Goal: Information Seeking & Learning: Check status

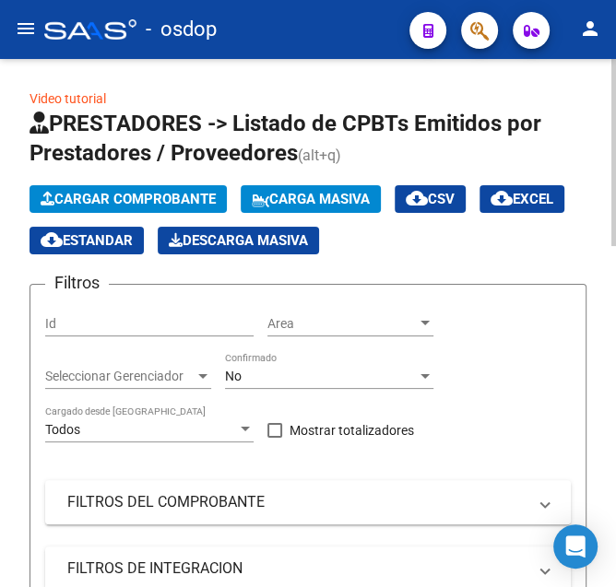
scroll to position [185, 0]
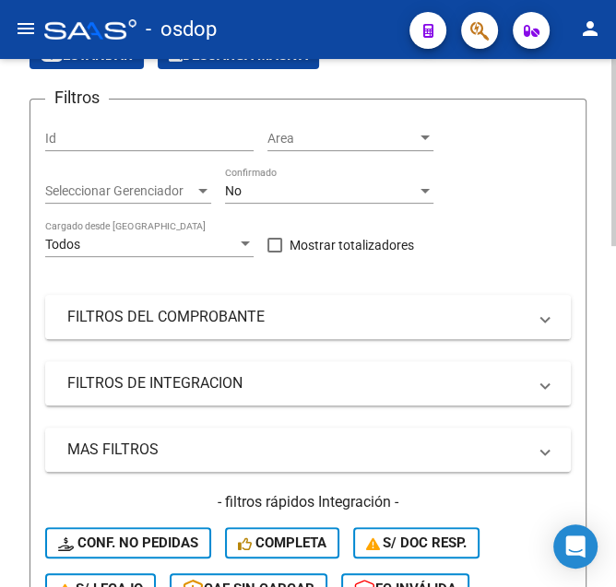
click at [200, 326] on mat-panel-title "FILTROS DEL COMPROBANTE" at bounding box center [296, 317] width 459 height 20
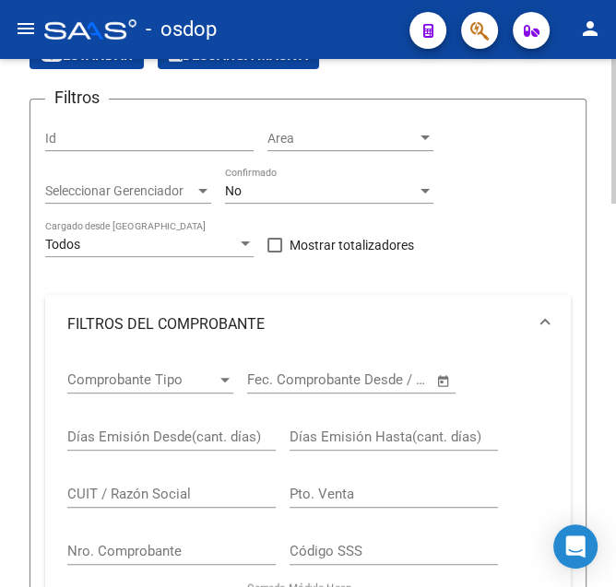
click at [136, 488] on input "CUIT / Razón Social" at bounding box center [171, 494] width 208 height 17
type input "27204573072"
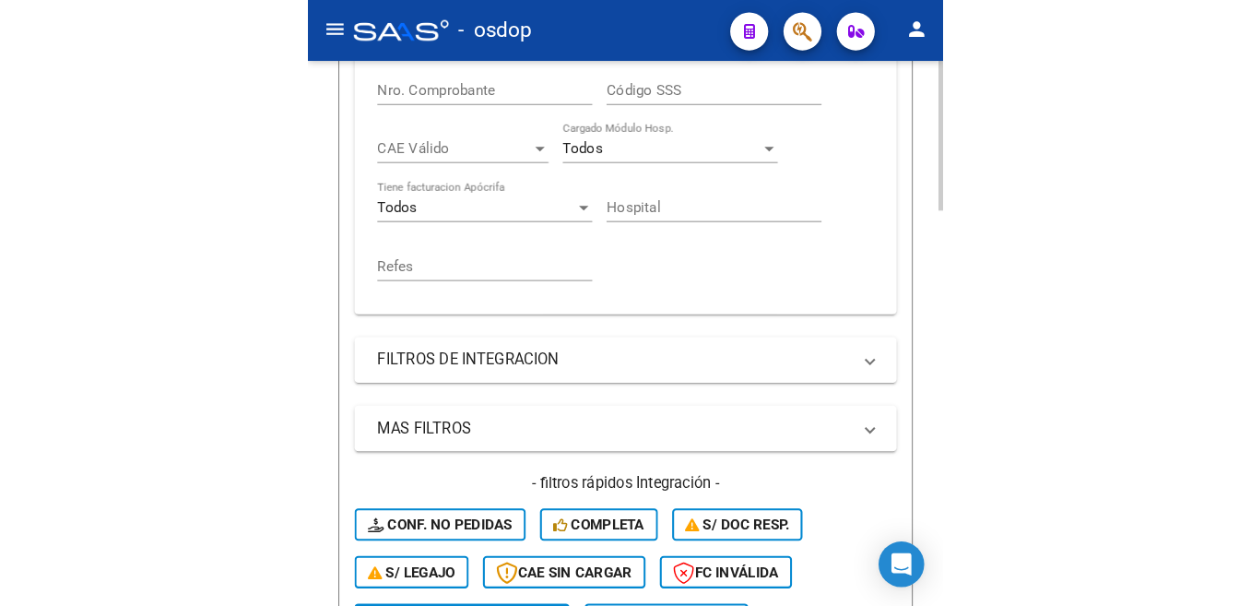
scroll to position [835, 0]
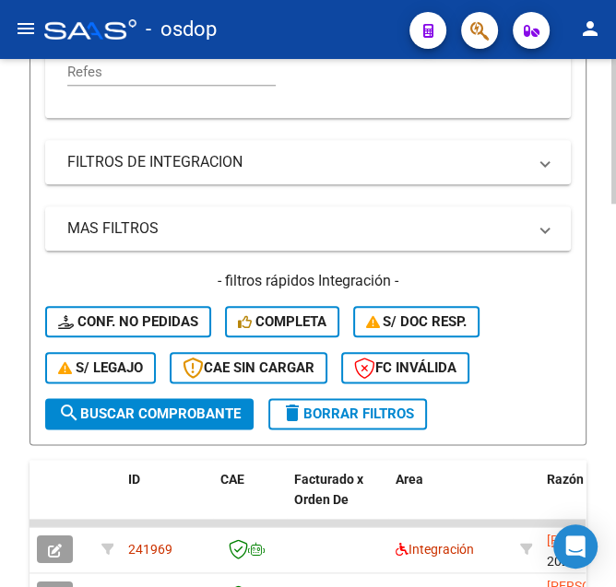
click at [154, 421] on span "search Buscar Comprobante" at bounding box center [149, 414] width 183 height 17
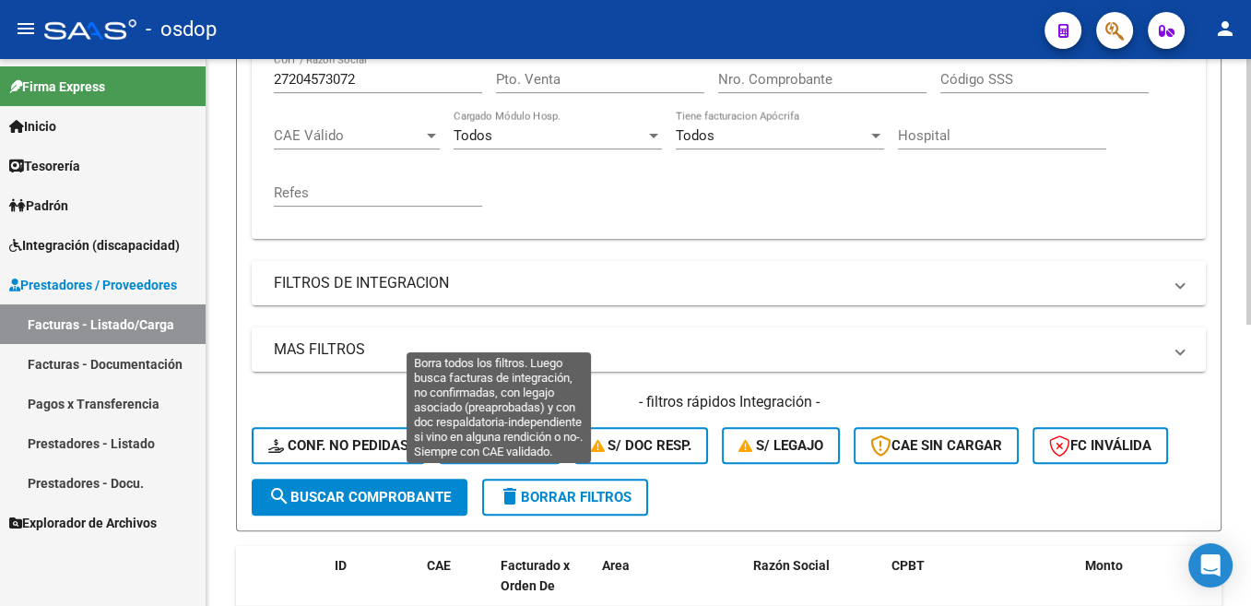
scroll to position [267, 0]
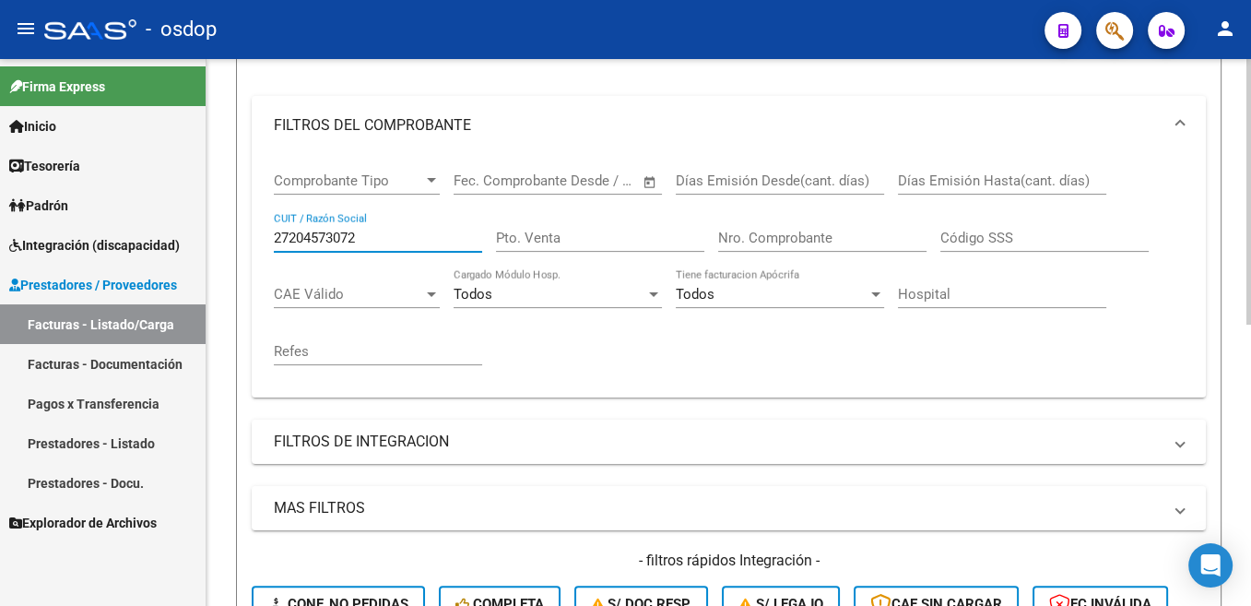
click at [394, 242] on input "27204573072" at bounding box center [378, 238] width 208 height 17
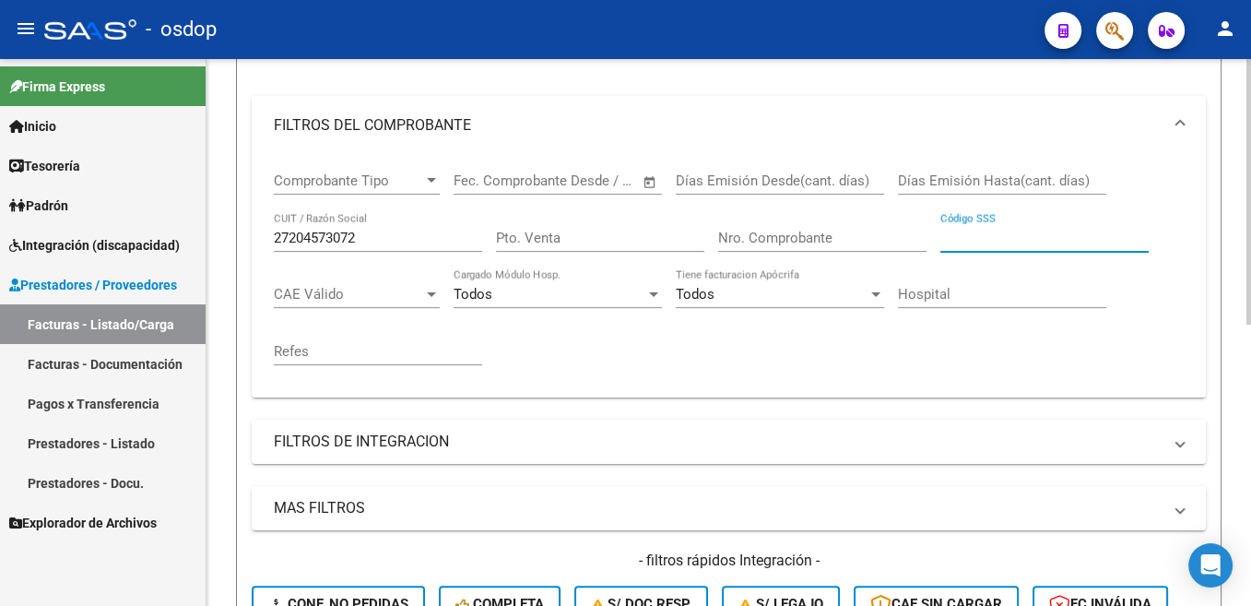
scroll to position [452, 0]
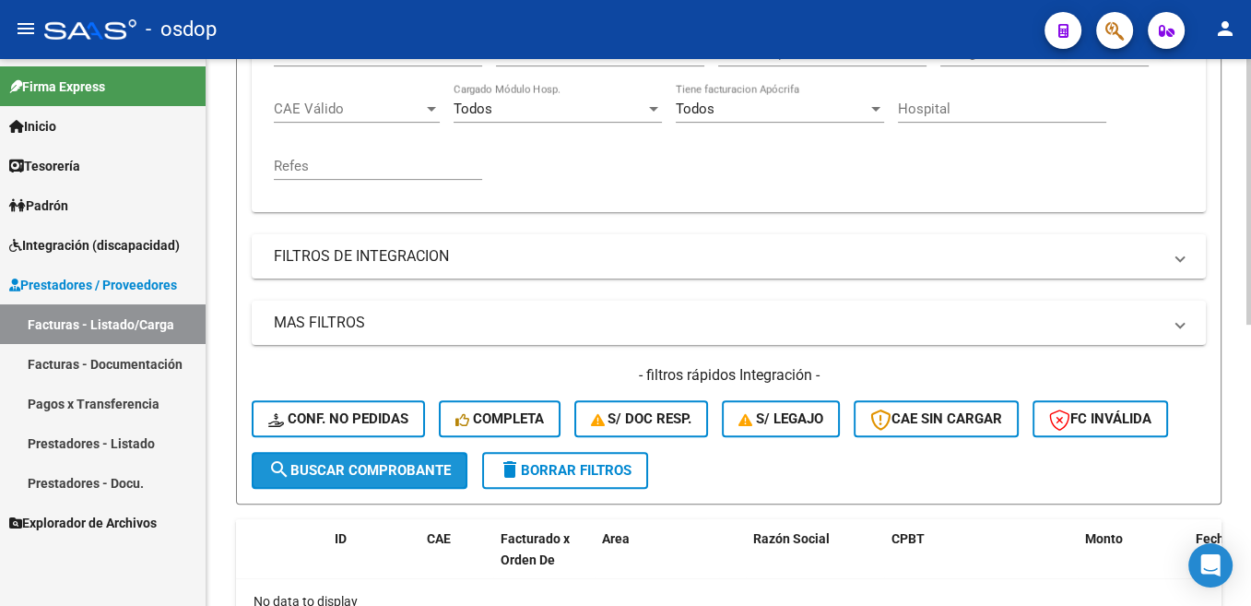
click at [416, 471] on span "search Buscar Comprobante" at bounding box center [359, 470] width 183 height 17
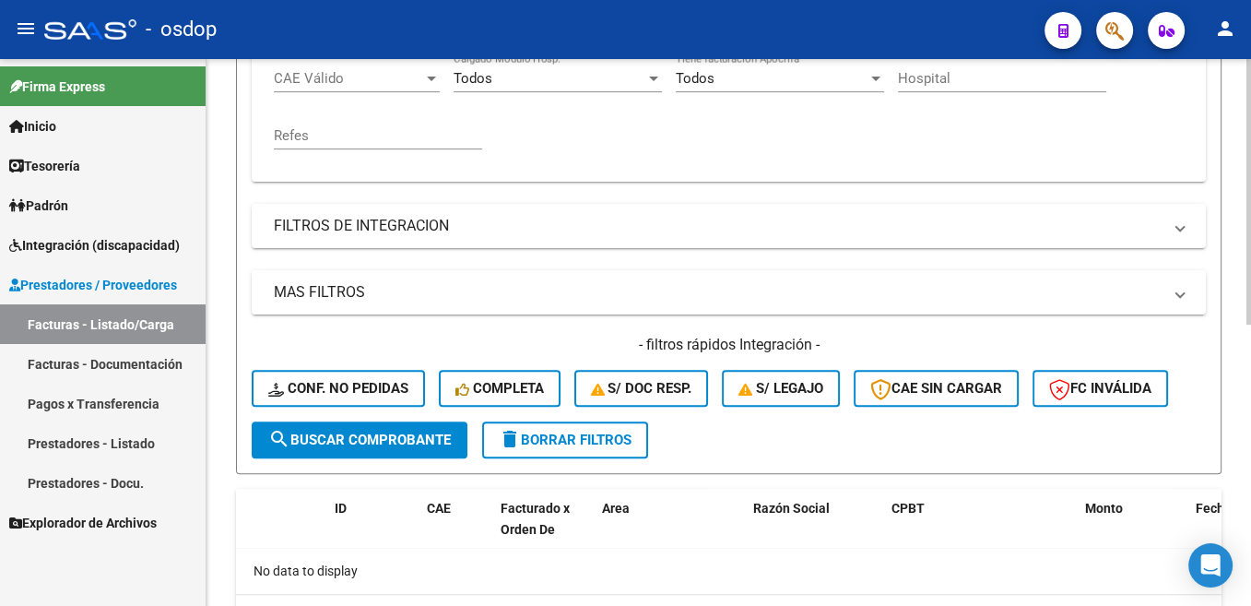
scroll to position [576, 0]
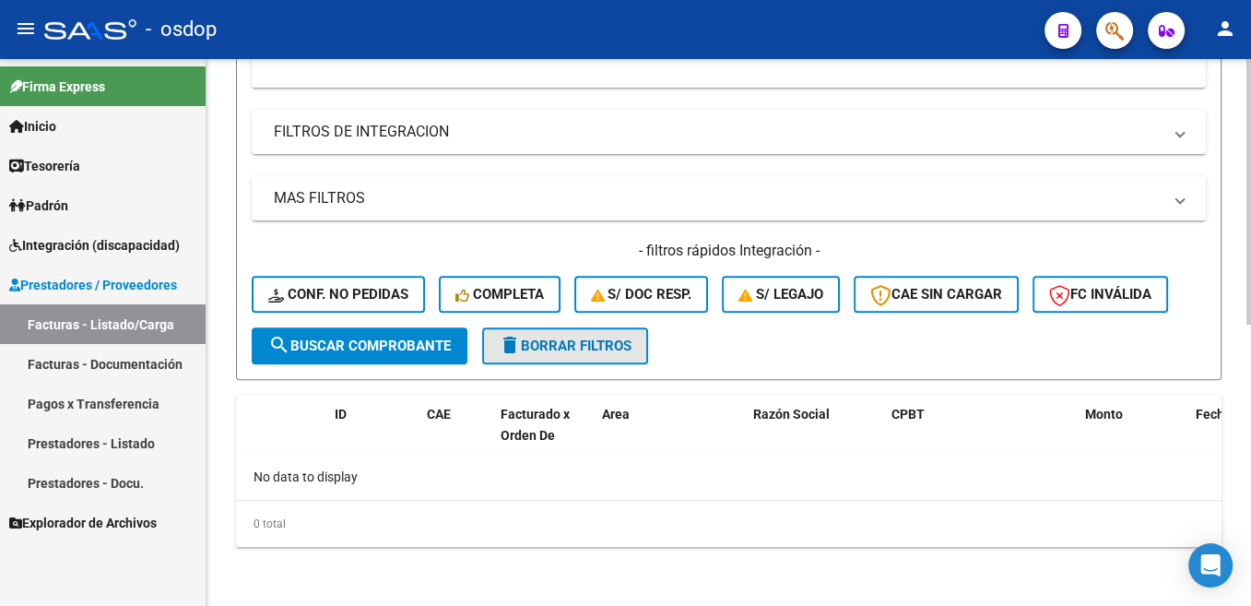
click at [577, 334] on button "delete Borrar Filtros" at bounding box center [565, 345] width 166 height 37
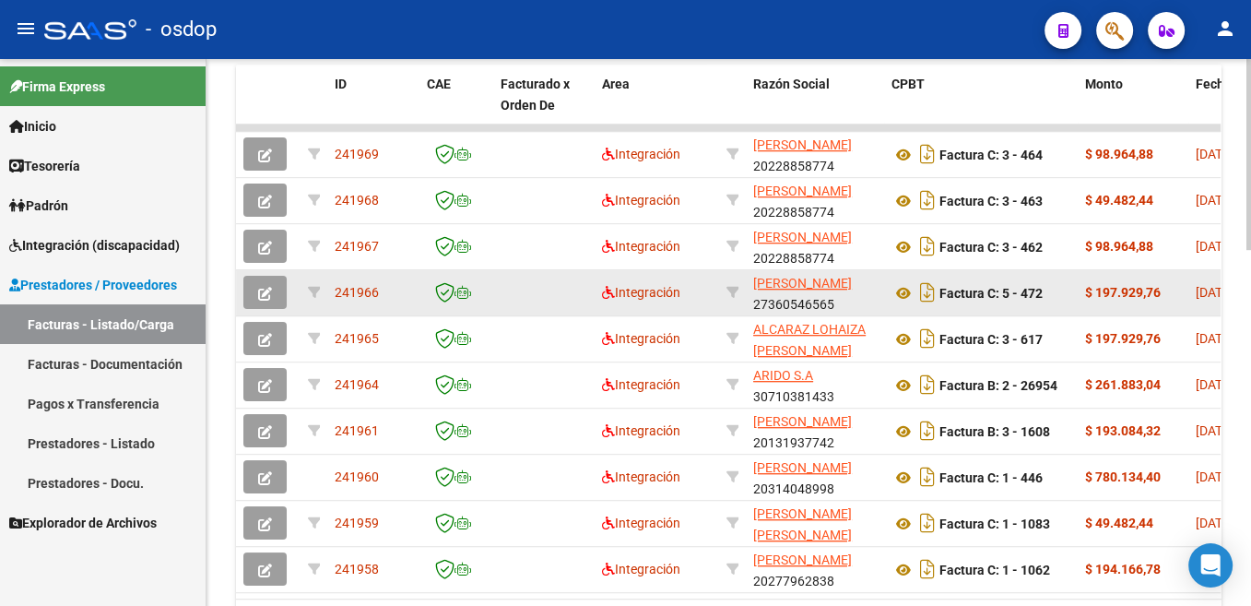
scroll to position [1022, 0]
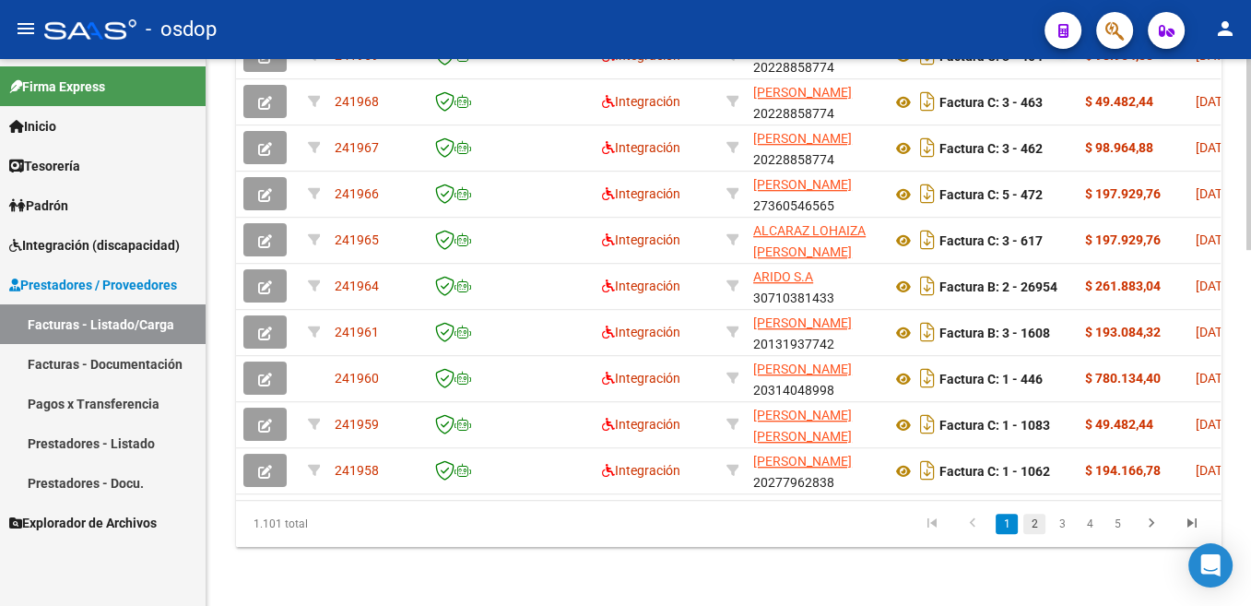
click at [615, 527] on link "2" at bounding box center [1035, 524] width 22 height 20
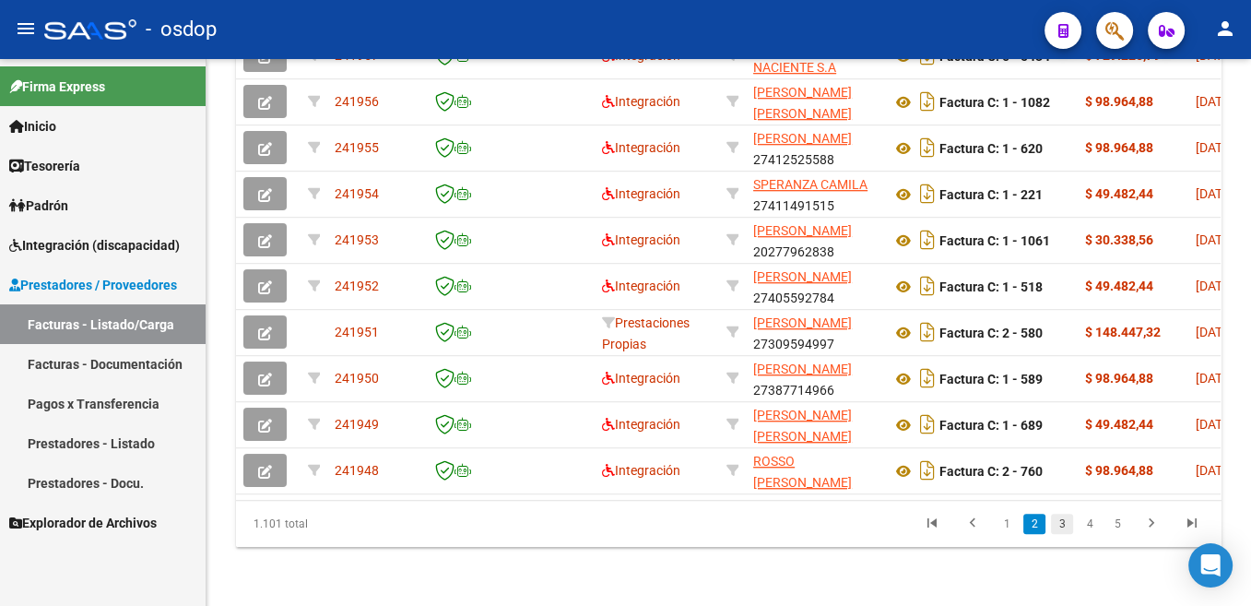
click at [615, 527] on link "3" at bounding box center [1062, 524] width 22 height 20
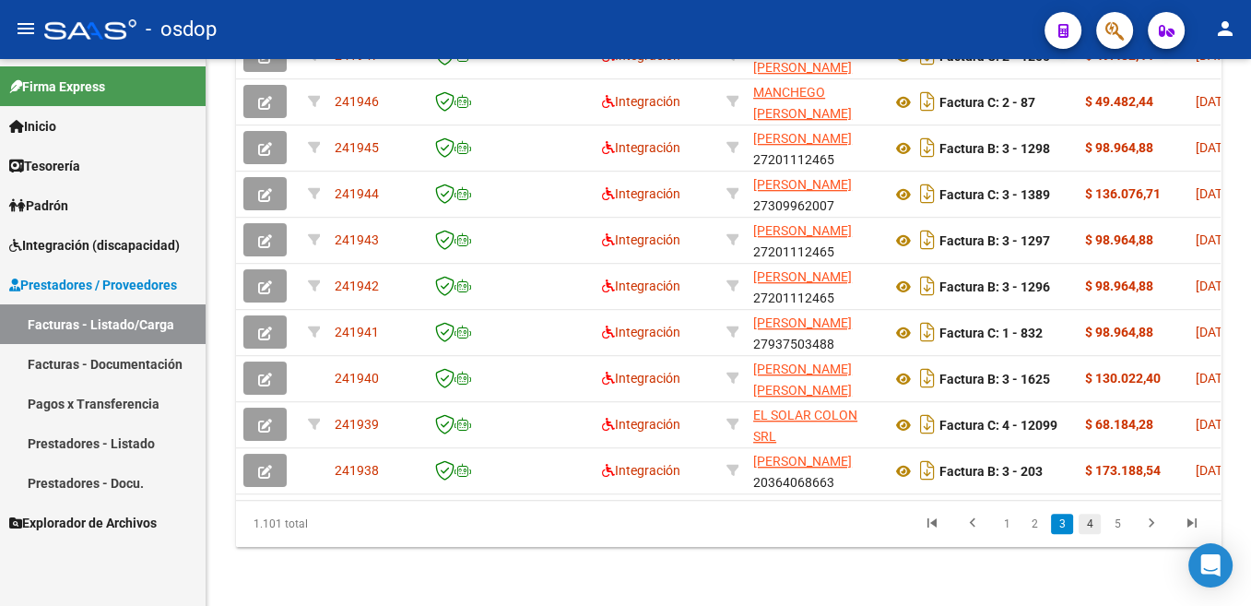
click at [615, 524] on link "4" at bounding box center [1090, 524] width 22 height 20
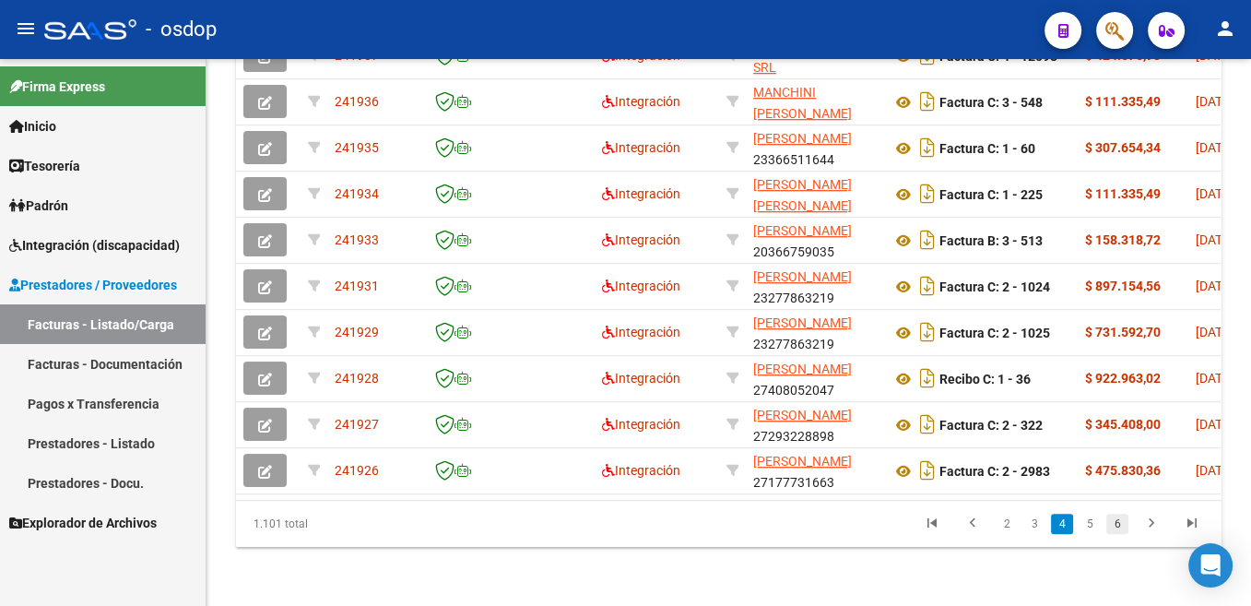
click at [615, 522] on link "6" at bounding box center [1118, 524] width 22 height 20
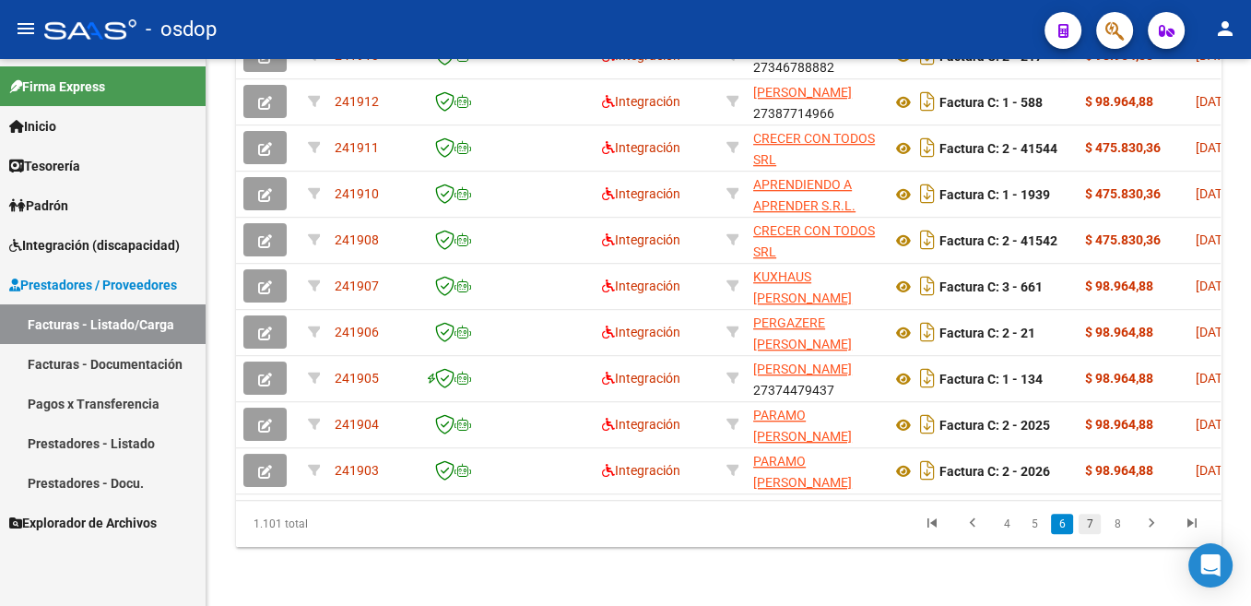
click at [615, 523] on link "7" at bounding box center [1090, 524] width 22 height 20
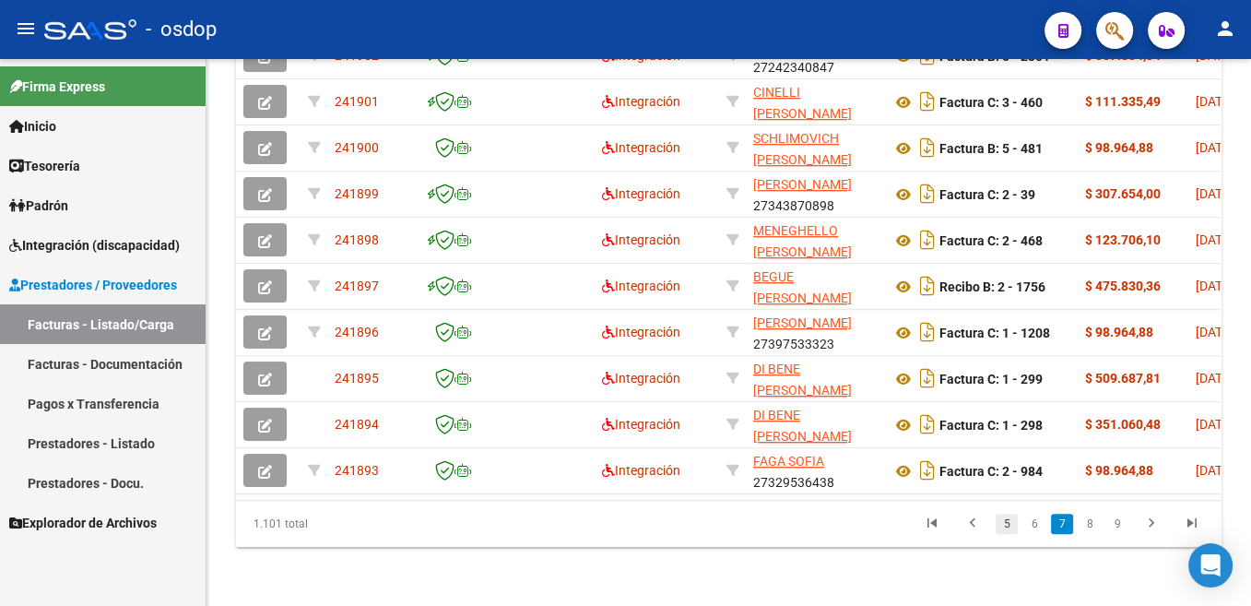
click at [615, 530] on link "5" at bounding box center [1007, 524] width 22 height 20
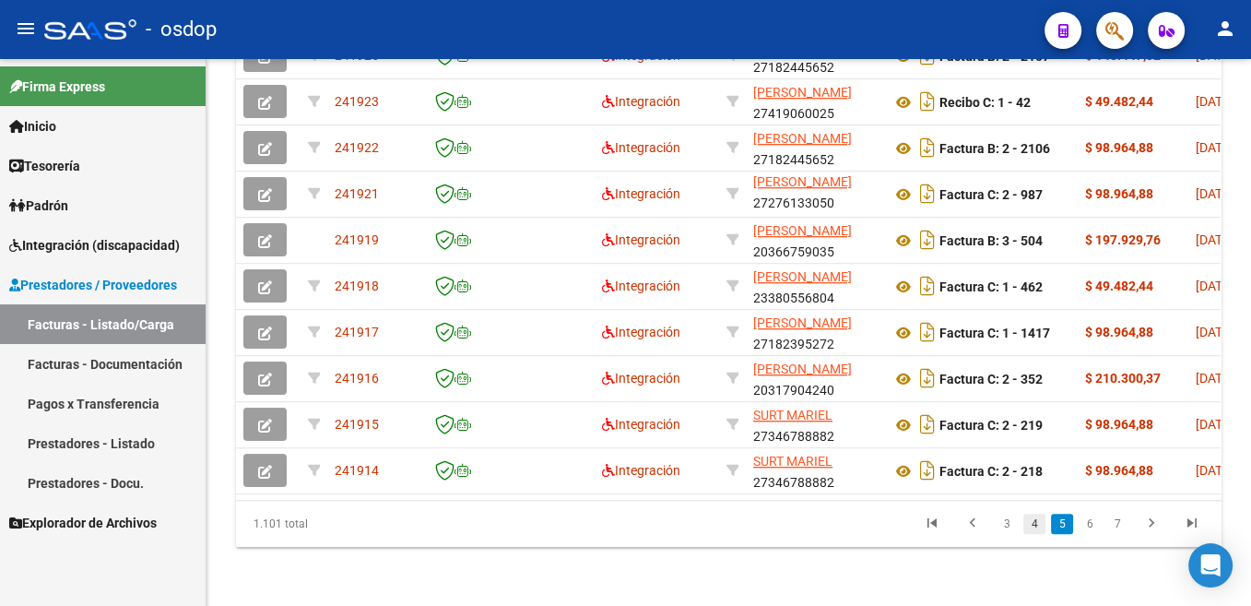
click at [615, 520] on link "4" at bounding box center [1035, 524] width 22 height 20
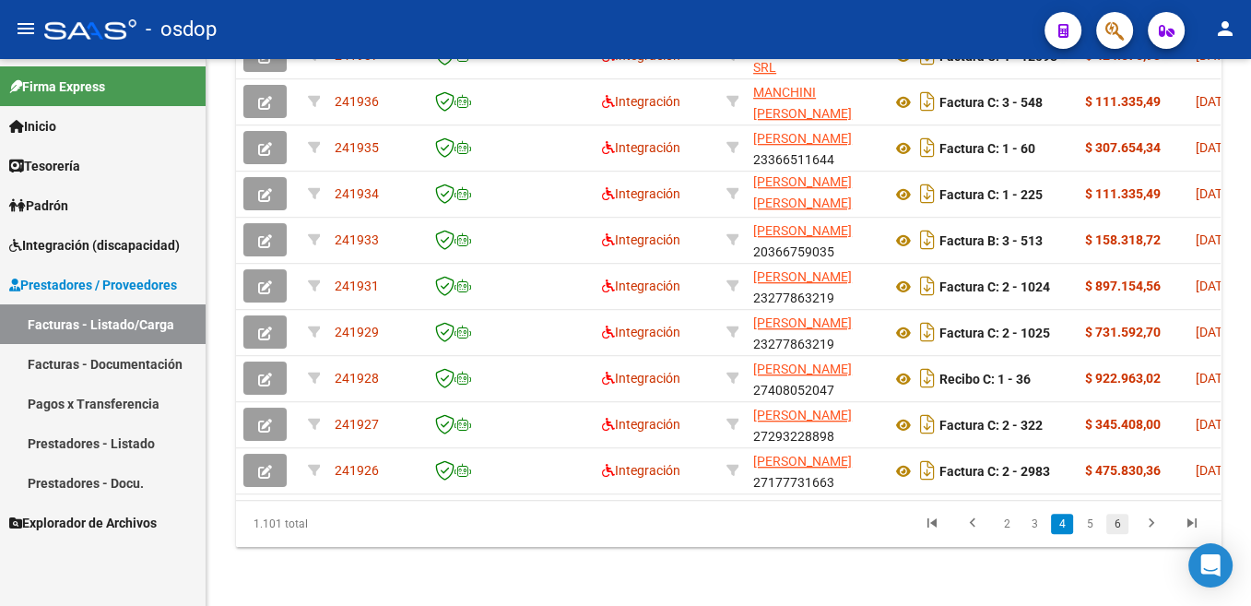
click at [615, 530] on link "6" at bounding box center [1118, 524] width 22 height 20
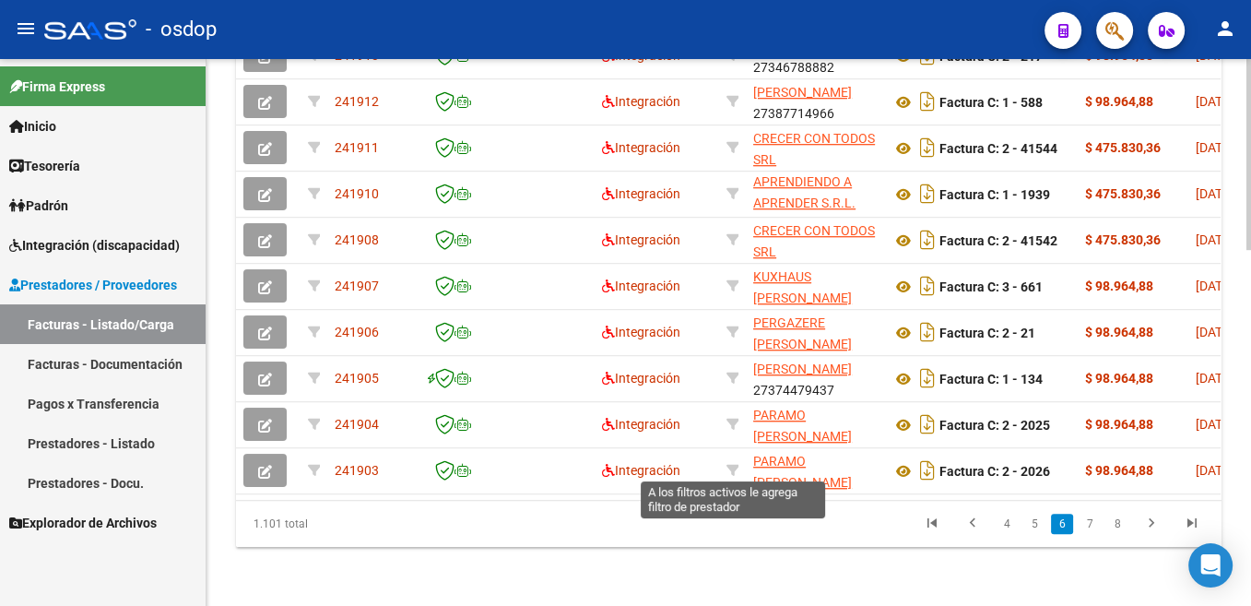
scroll to position [650, 0]
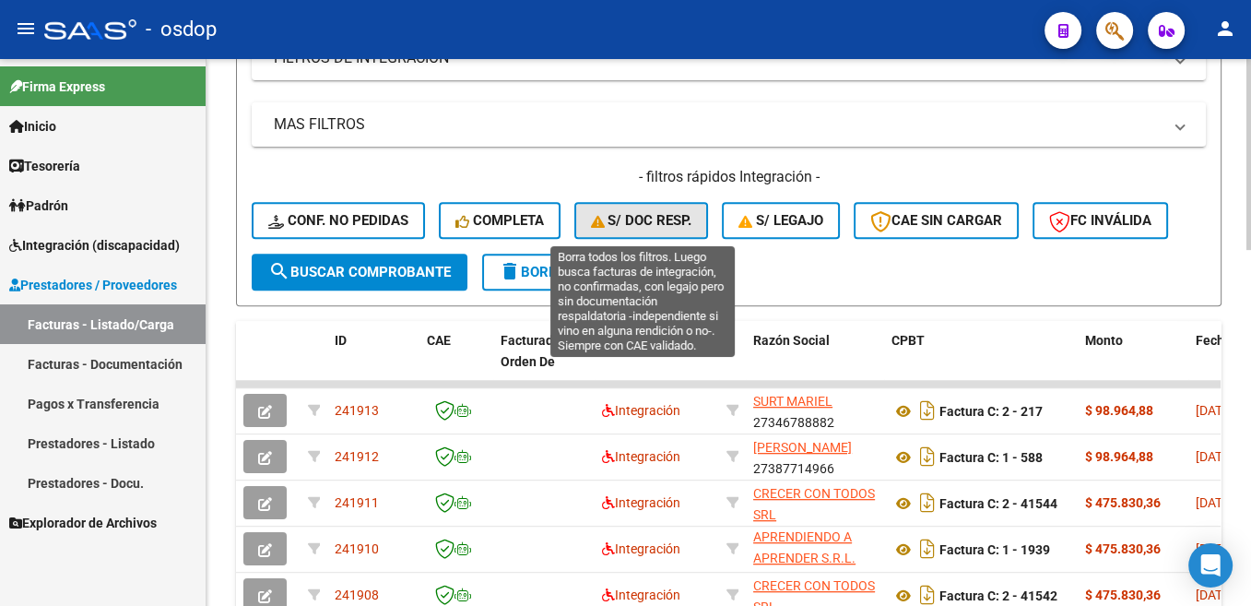
click at [615, 220] on span "S/ Doc Resp." at bounding box center [641, 220] width 101 height 17
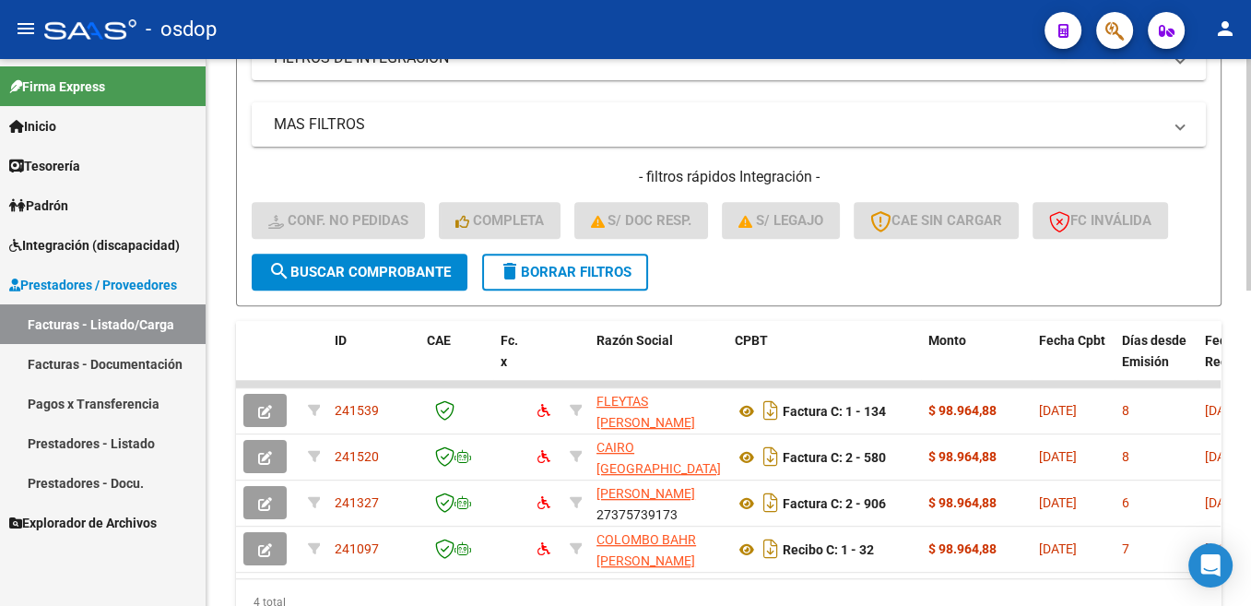
click at [592, 273] on span "delete Borrar Filtros" at bounding box center [565, 272] width 133 height 17
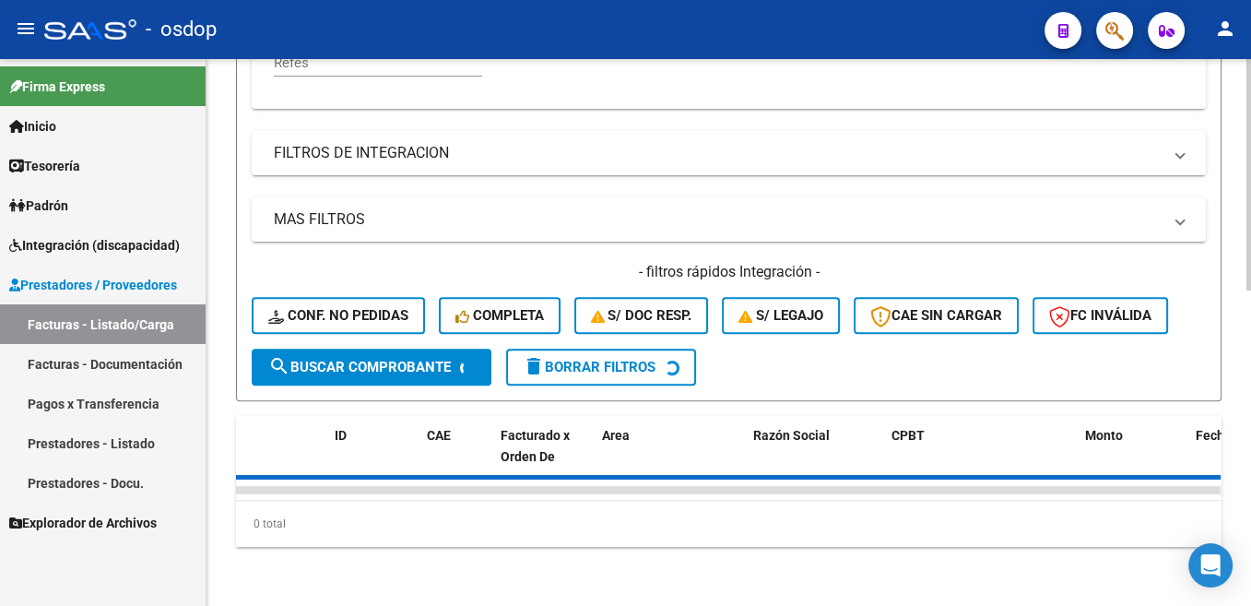
scroll to position [572, 0]
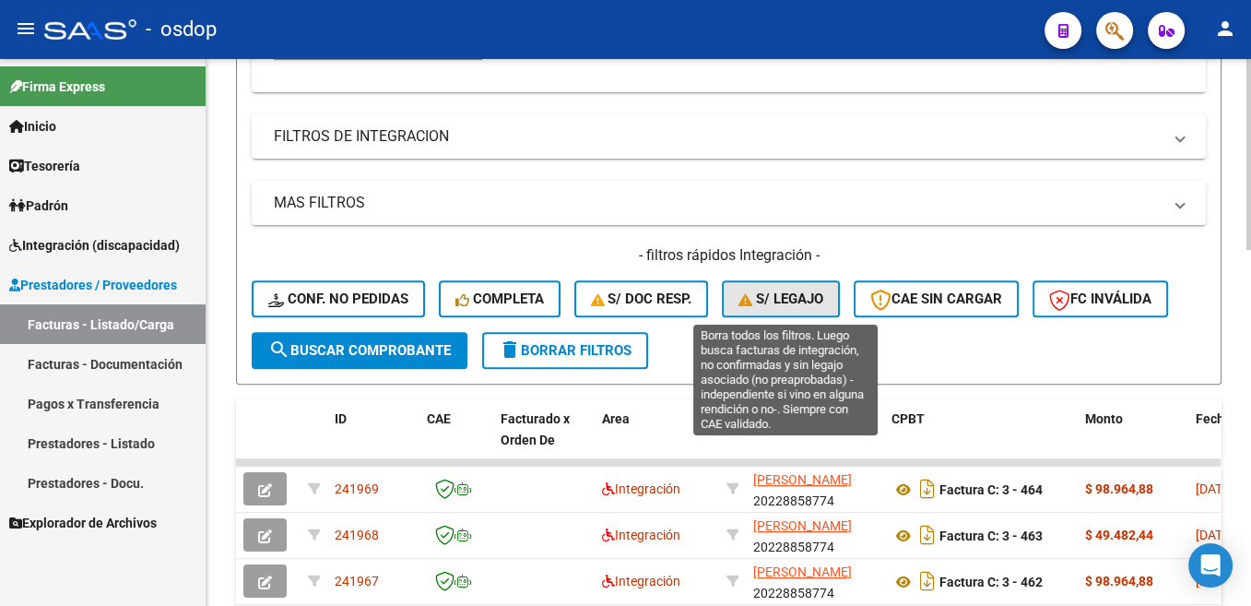
click at [615, 302] on span "S/ legajo" at bounding box center [781, 298] width 85 height 17
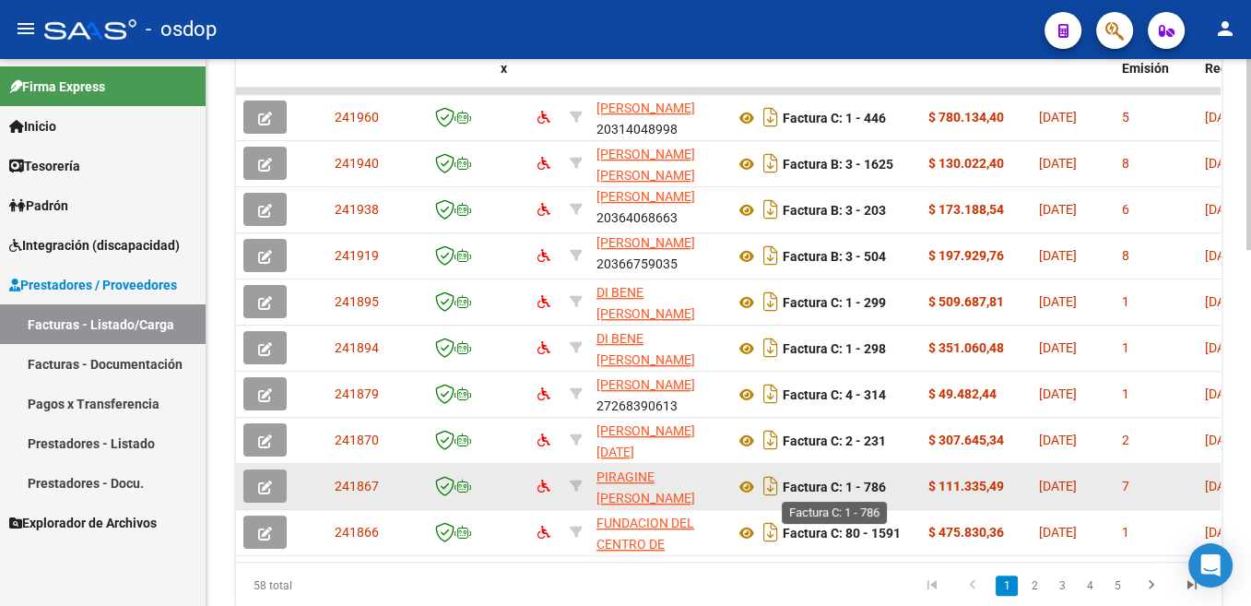
scroll to position [1022, 0]
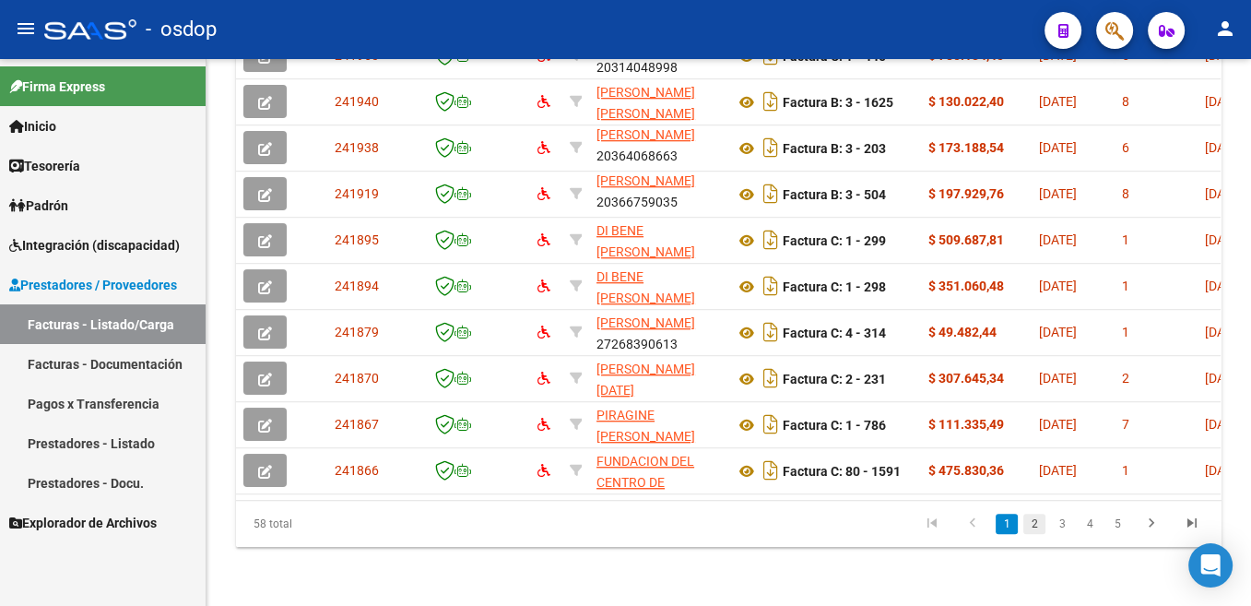
click at [615, 515] on link "2" at bounding box center [1035, 524] width 22 height 20
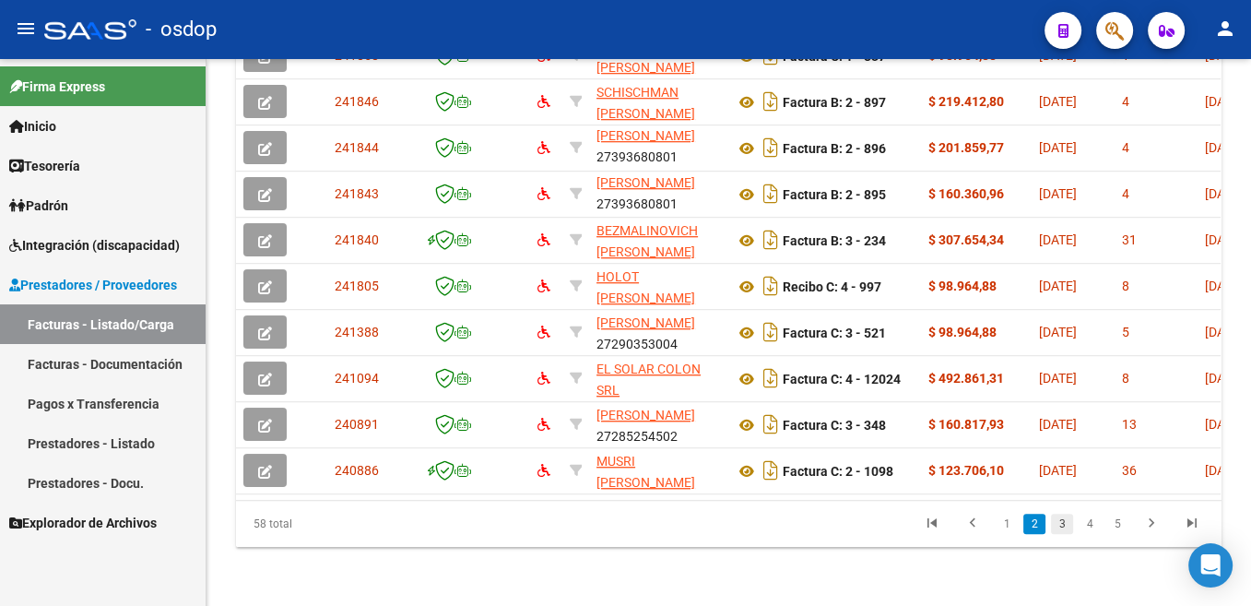
click at [615, 530] on link "3" at bounding box center [1062, 524] width 22 height 20
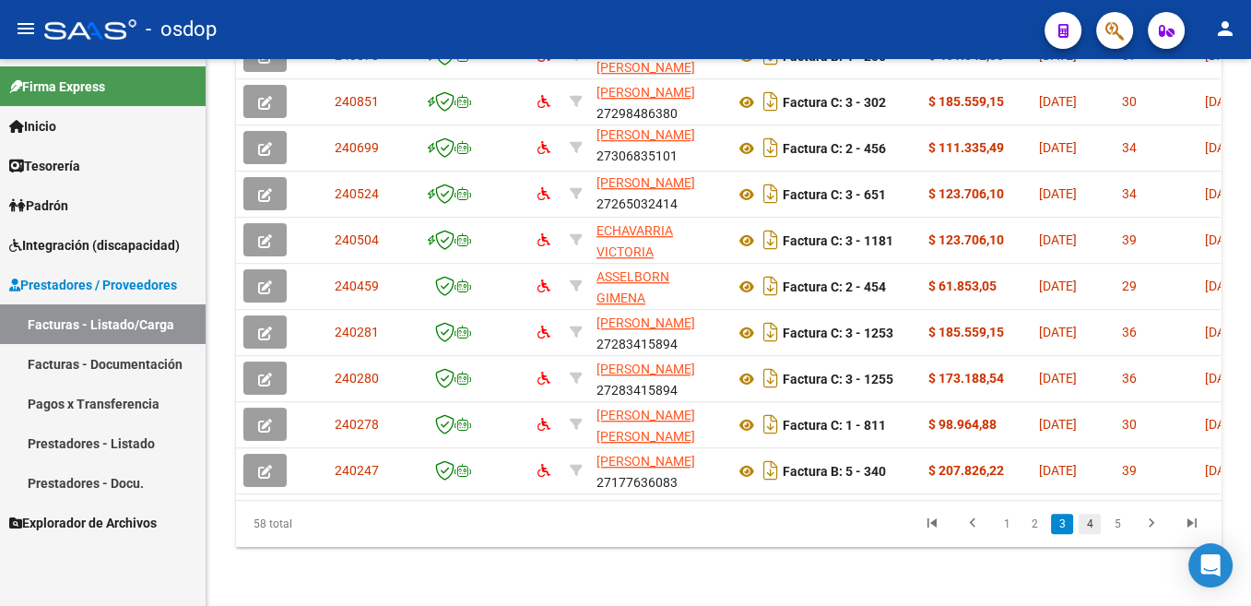
click at [615, 526] on link "4" at bounding box center [1090, 524] width 22 height 20
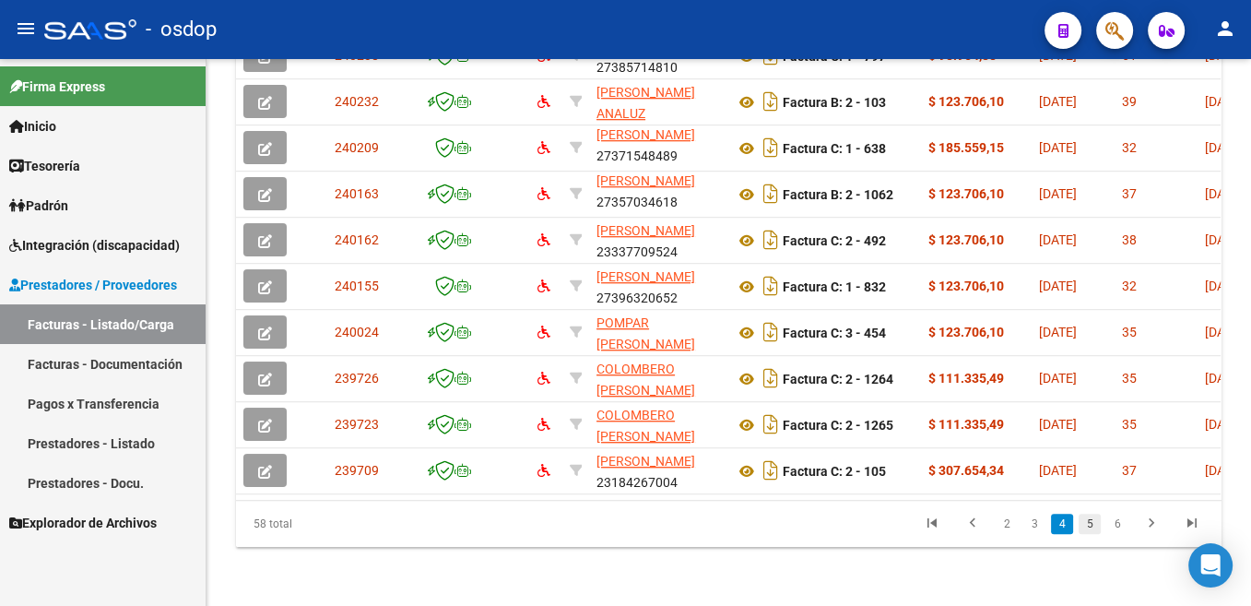
click at [615, 524] on link "5" at bounding box center [1090, 524] width 22 height 20
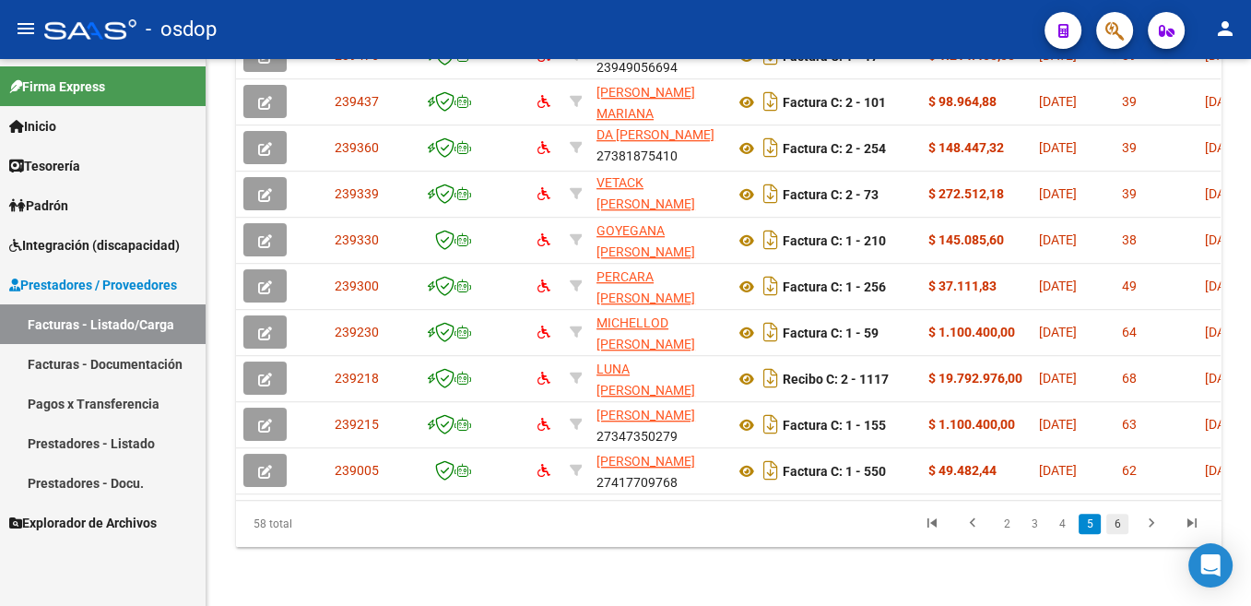
click at [615, 527] on link "6" at bounding box center [1118, 524] width 22 height 20
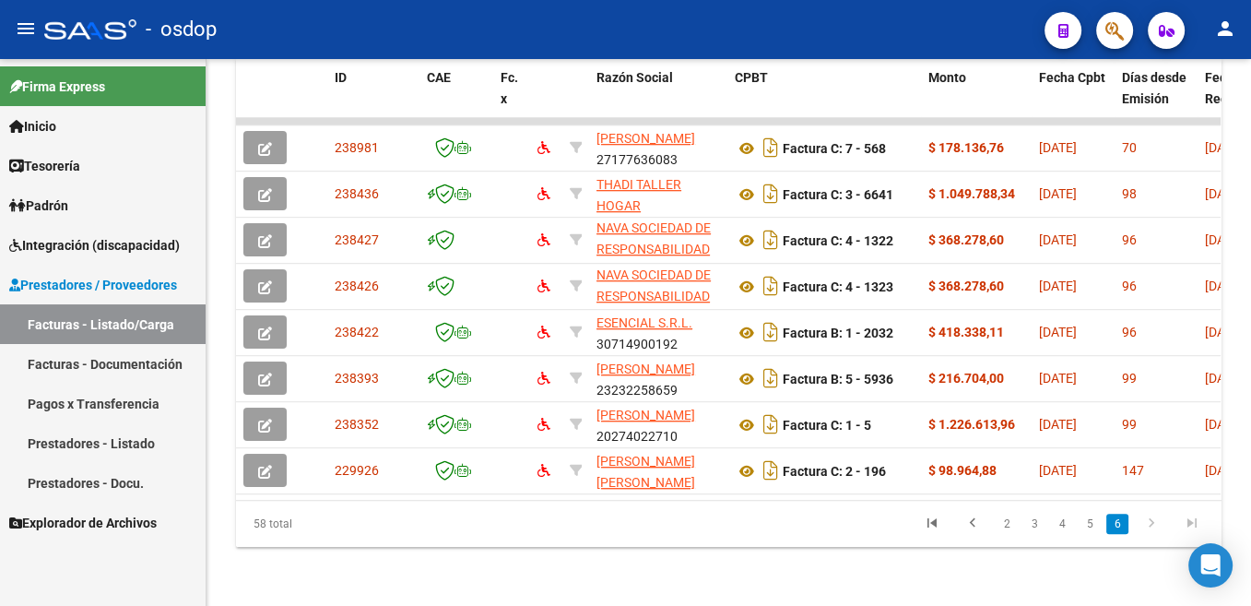
scroll to position [930, 0]
click at [615, 530] on link "2" at bounding box center [1007, 524] width 22 height 20
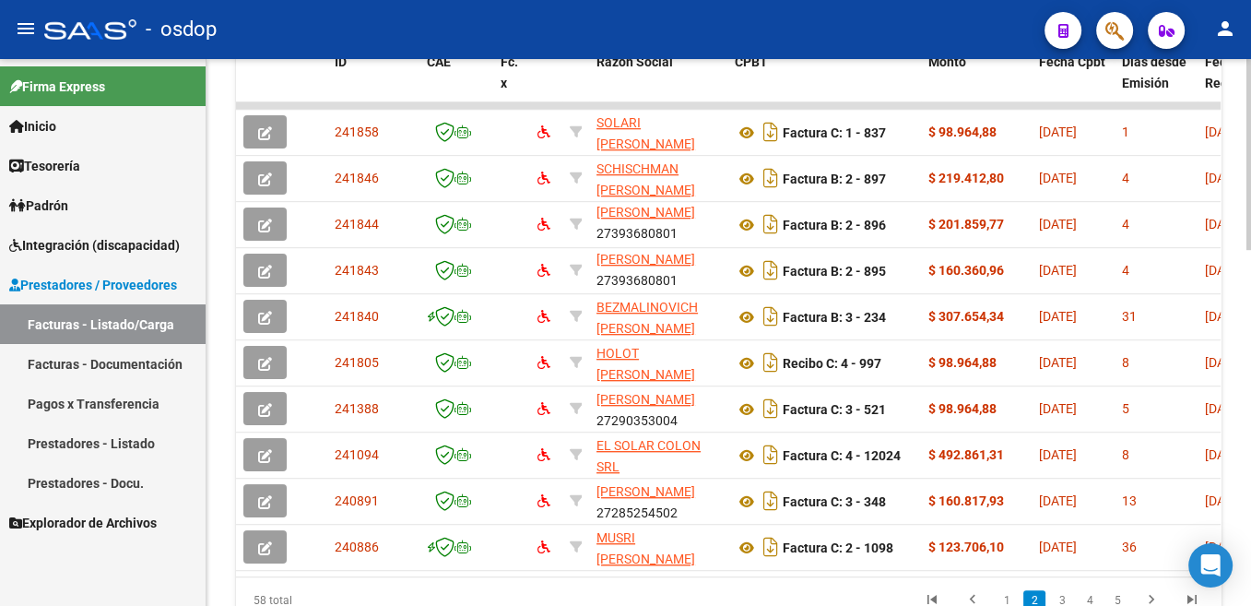
scroll to position [1022, 0]
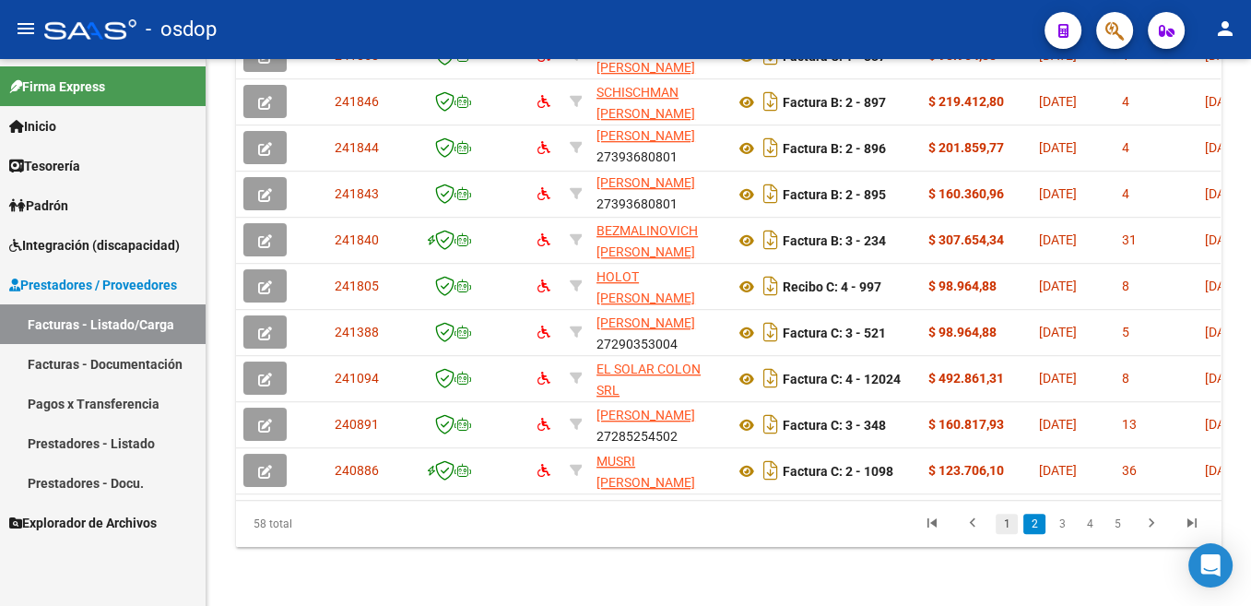
click at [615, 522] on link "1" at bounding box center [1007, 524] width 22 height 20
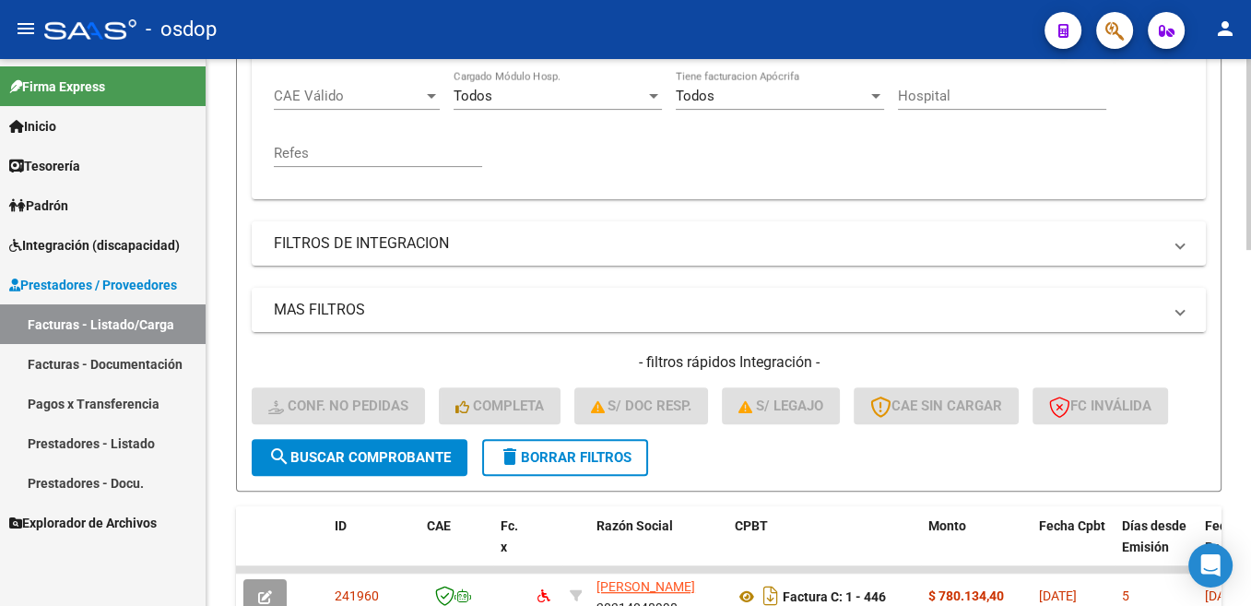
scroll to position [0, 0]
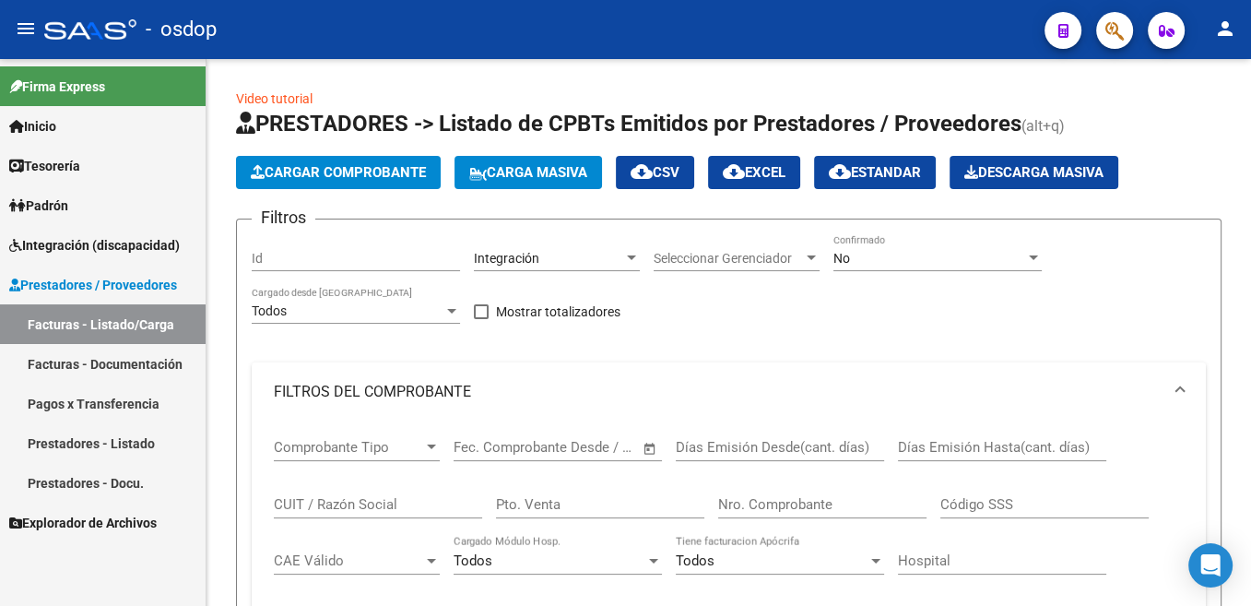
click at [64, 281] on span "Prestadores / Proveedores" at bounding box center [93, 285] width 168 height 20
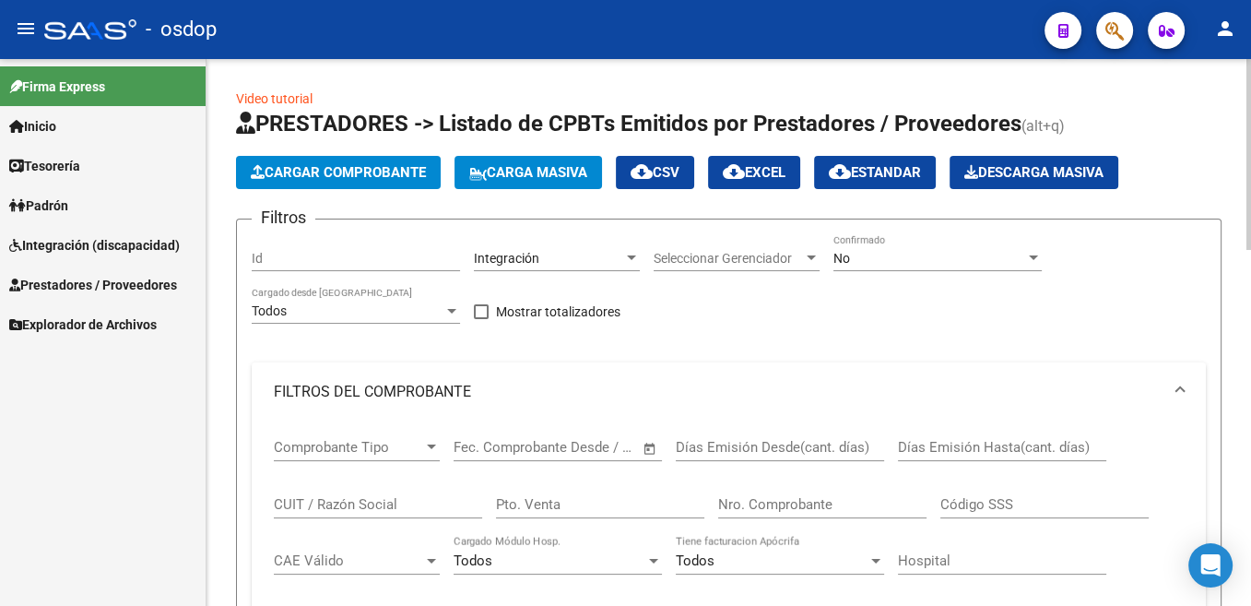
click at [309, 241] on div "Id" at bounding box center [356, 252] width 208 height 37
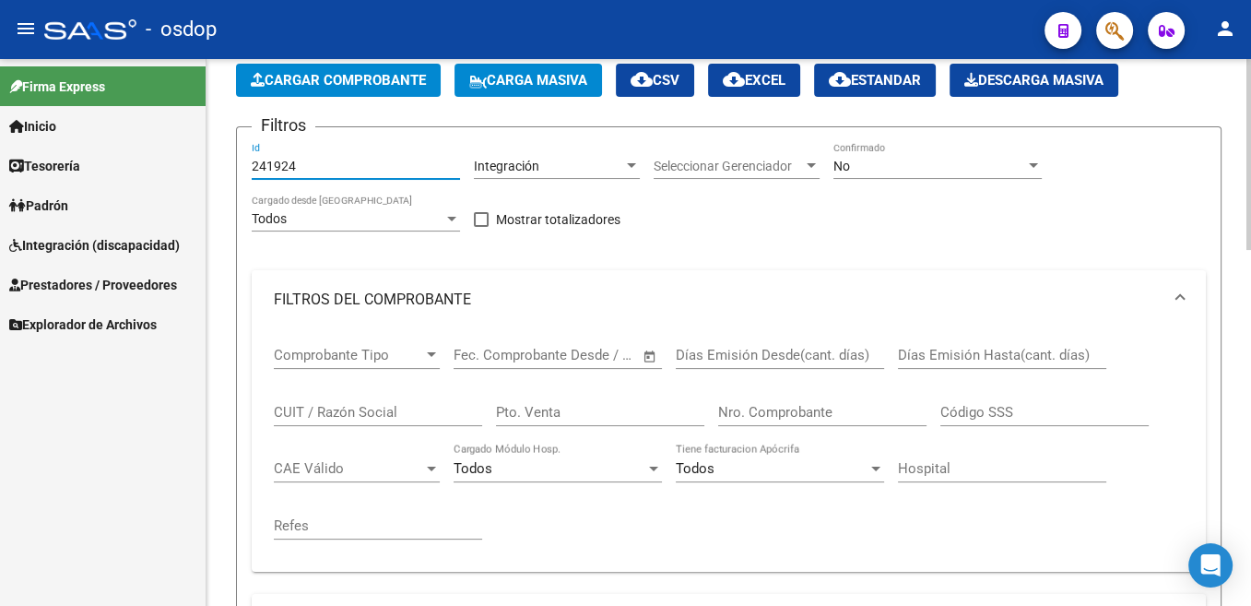
scroll to position [557, 0]
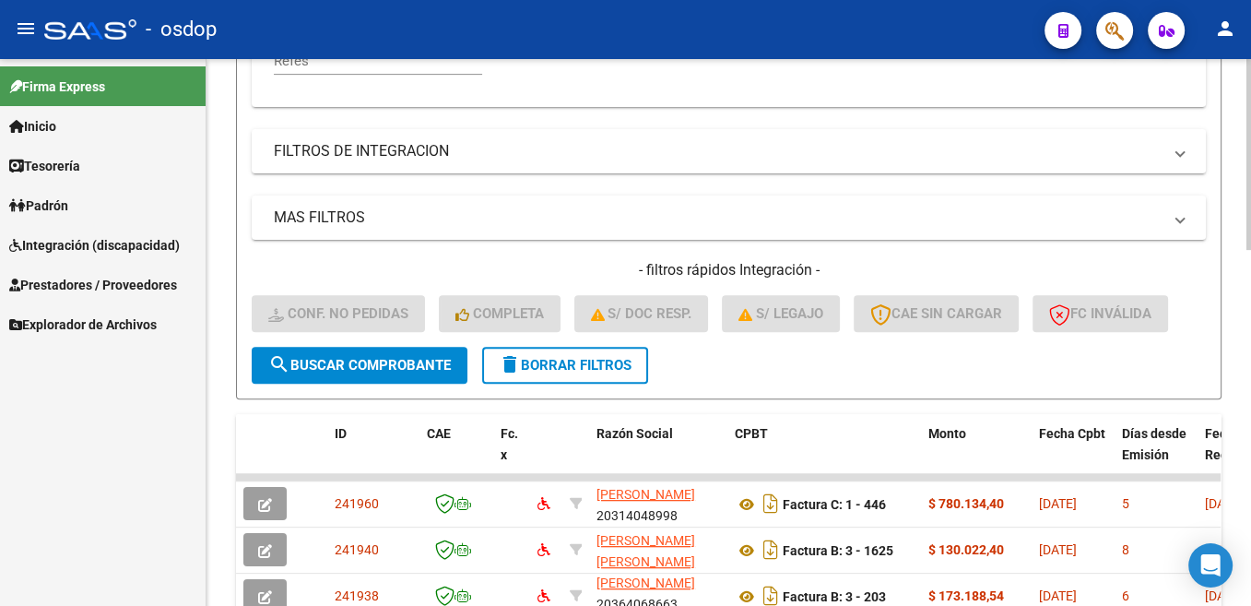
type input "241924"
click at [419, 372] on span "search Buscar Comprobante" at bounding box center [359, 365] width 183 height 17
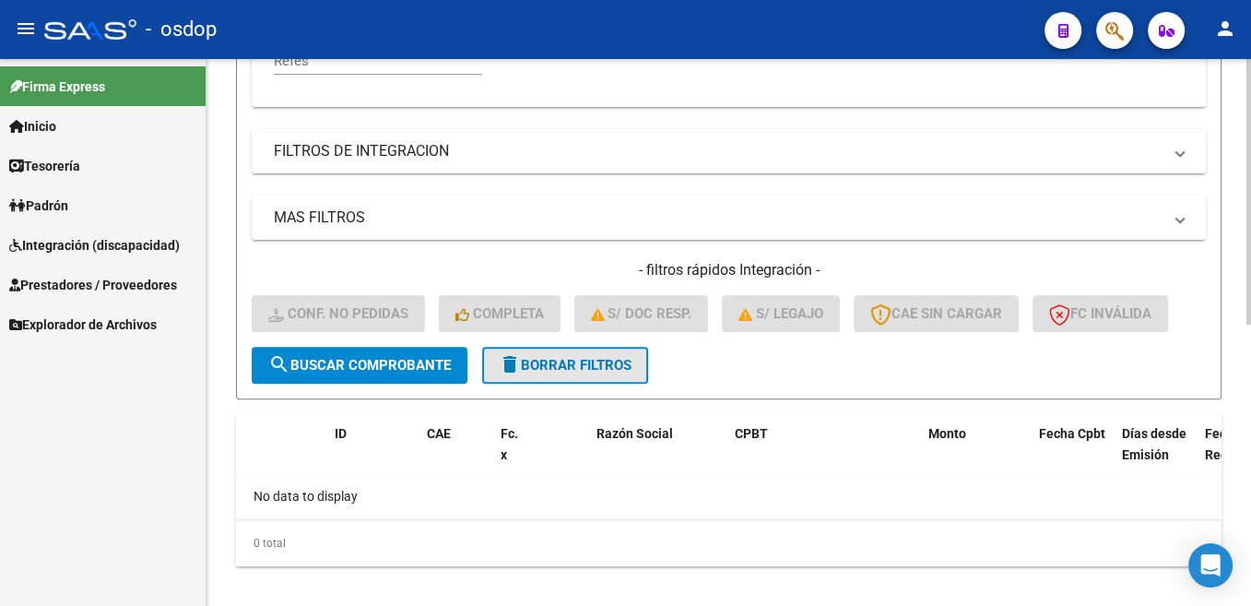
click at [565, 360] on span "delete Borrar Filtros" at bounding box center [565, 365] width 133 height 17
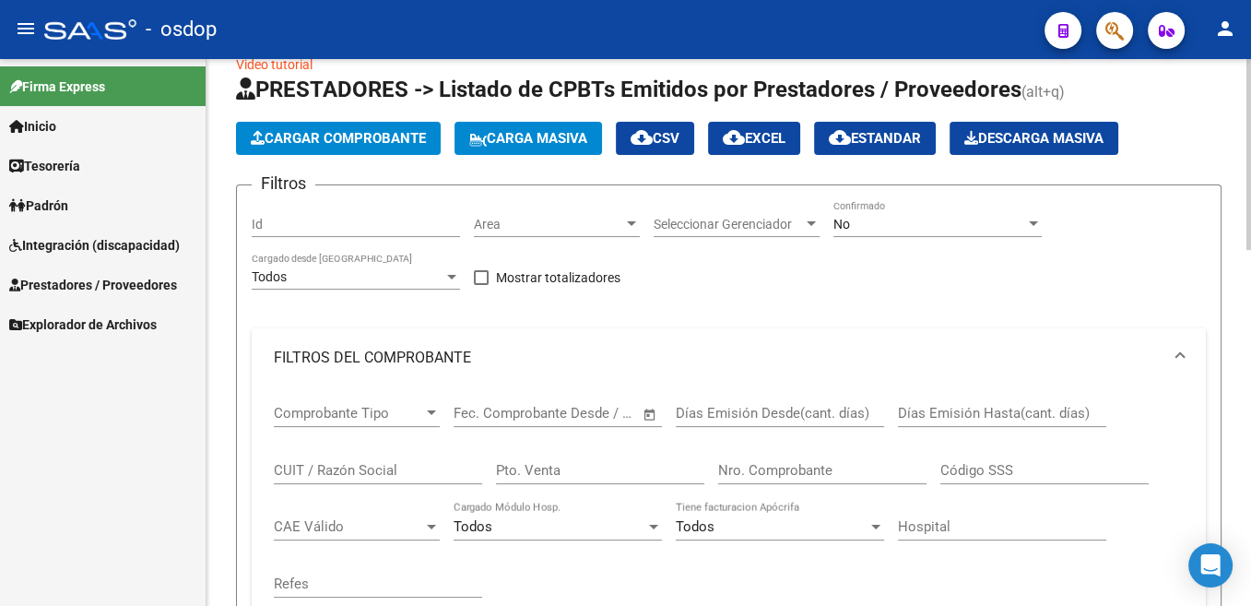
scroll to position [0, 0]
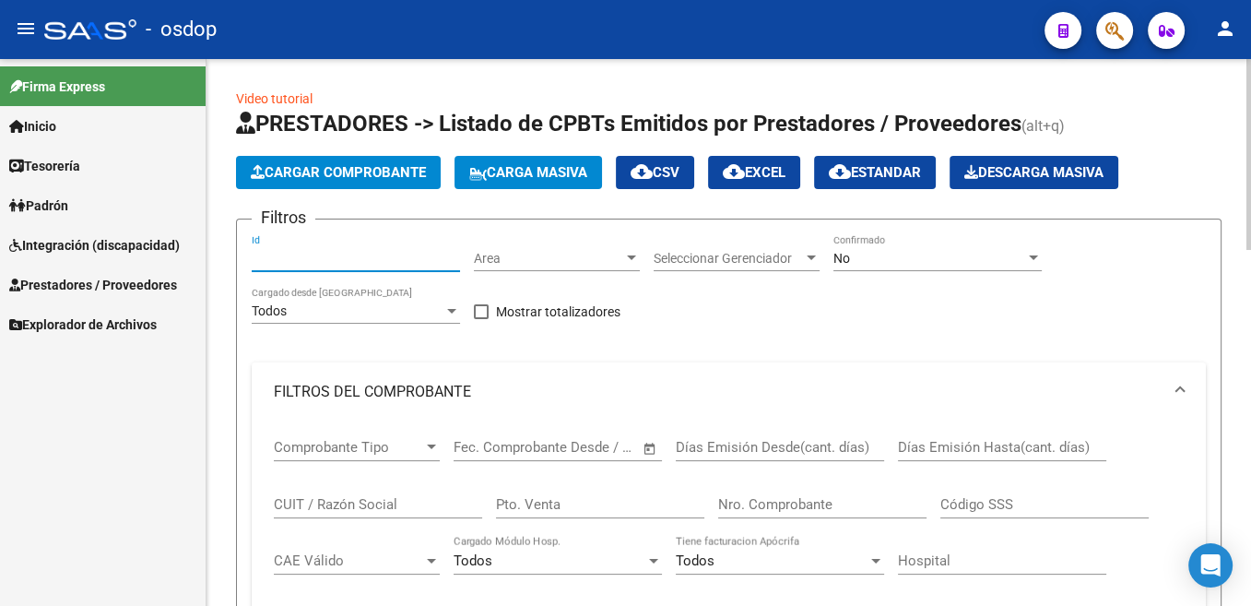
click at [320, 255] on input "Id" at bounding box center [356, 259] width 208 height 16
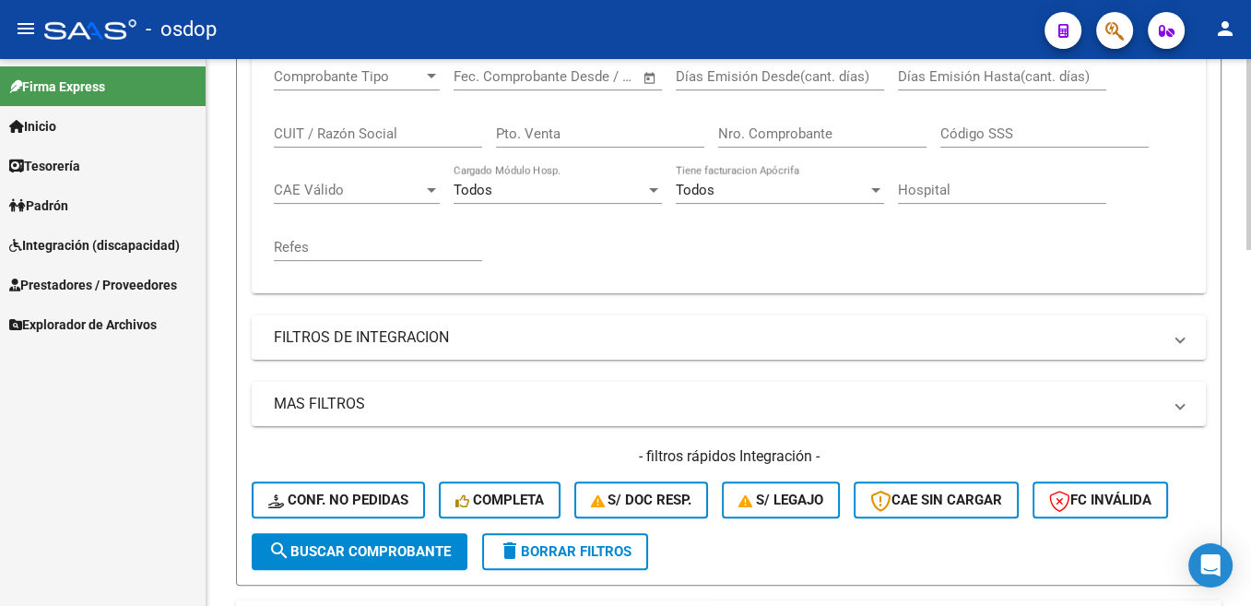
scroll to position [557, 0]
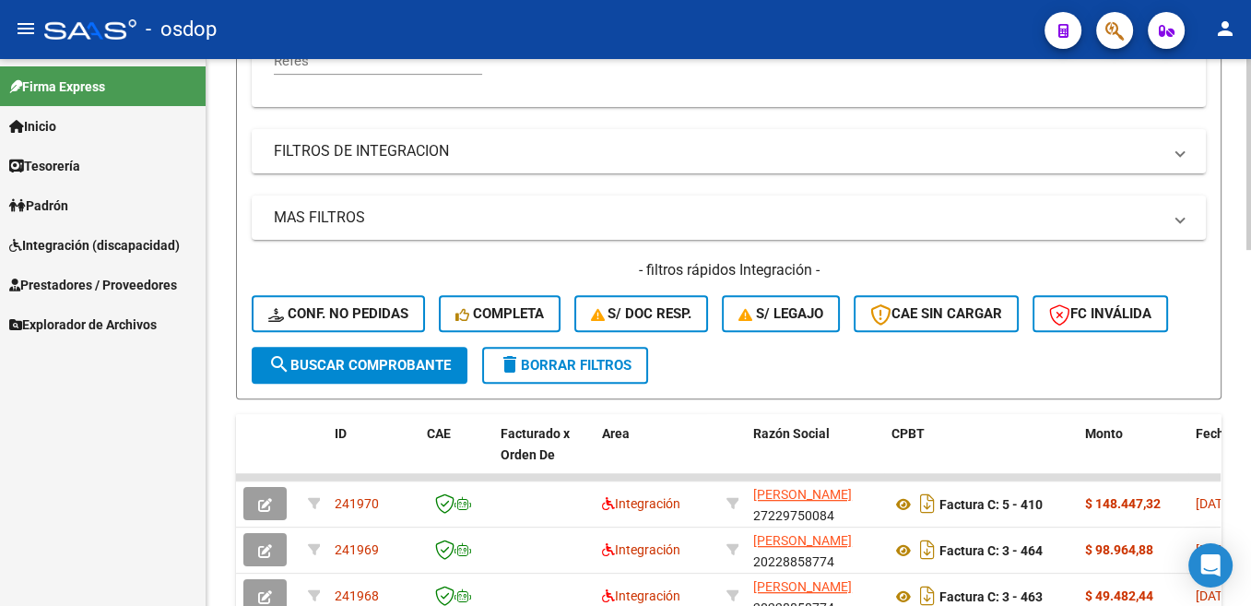
type input "241924"
click at [401, 373] on span "search Buscar Comprobante" at bounding box center [359, 365] width 183 height 17
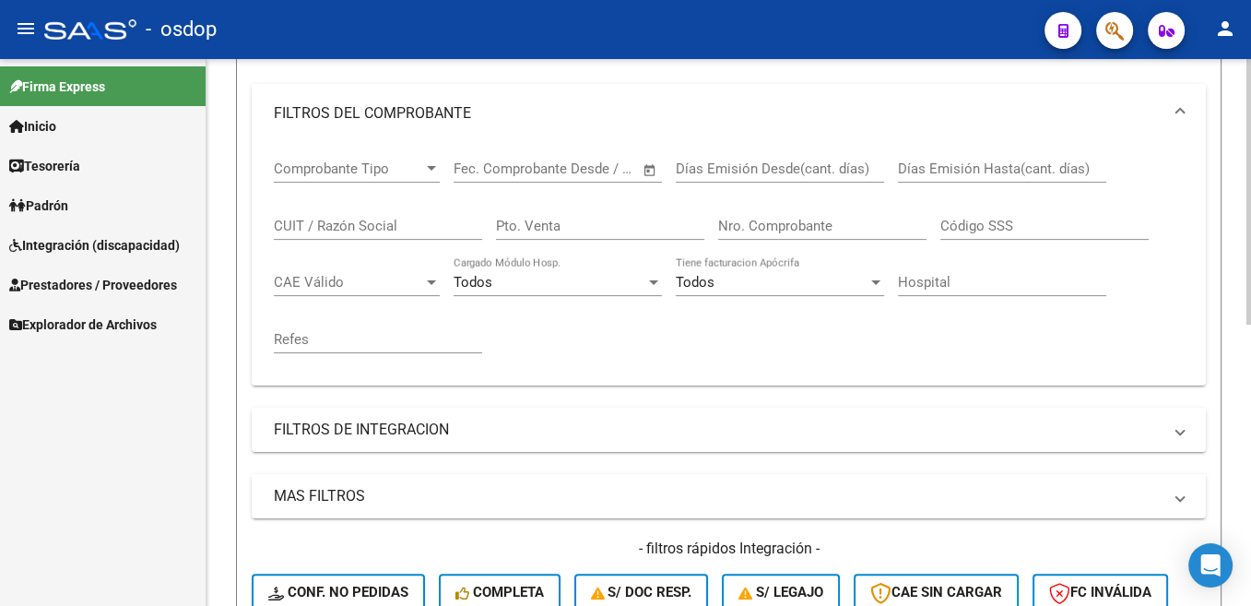
scroll to position [0, 0]
